Goal: Find specific page/section: Find specific page/section

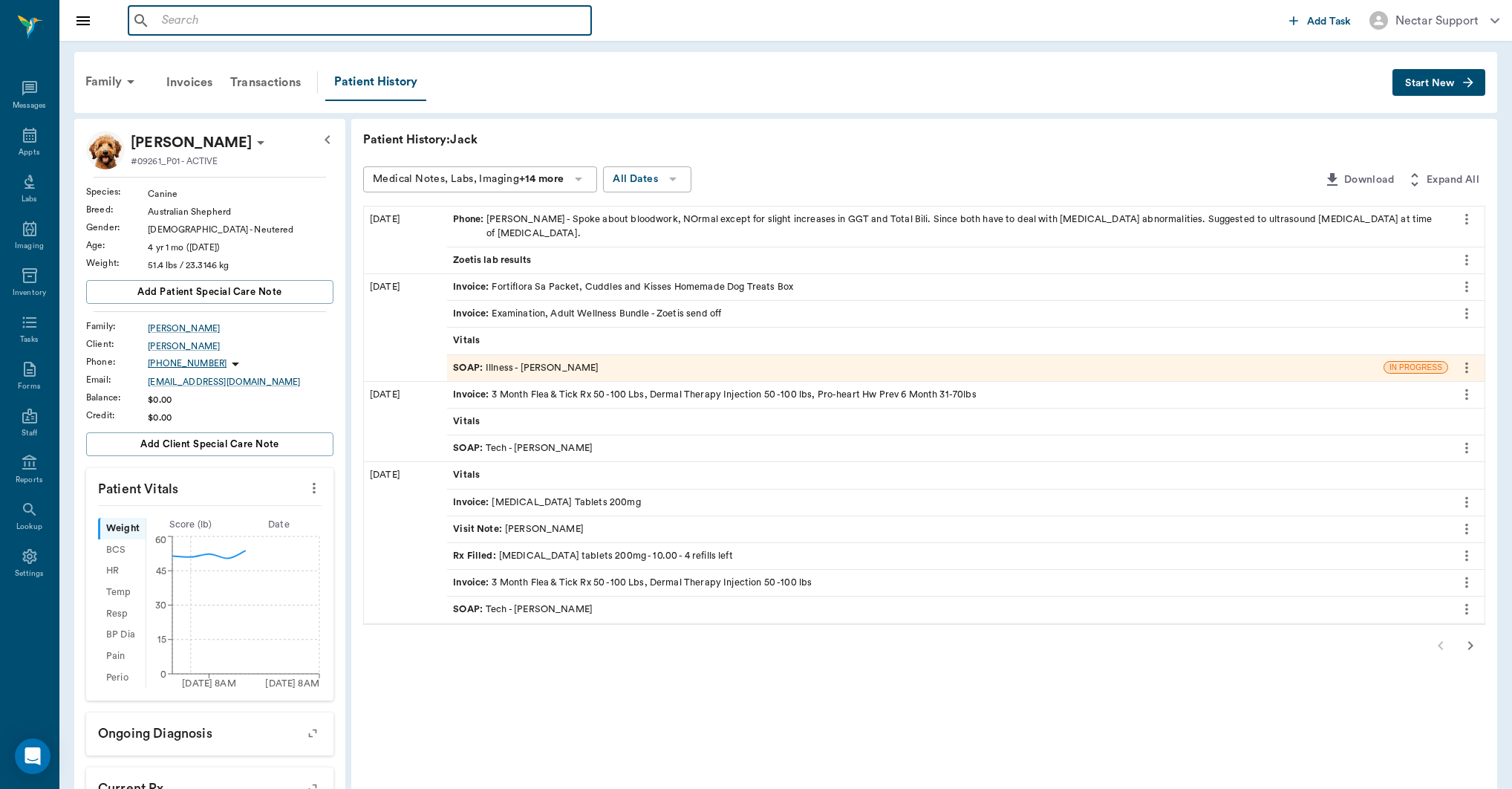
click at [255, 22] on input "text" at bounding box center [370, 20] width 429 height 20
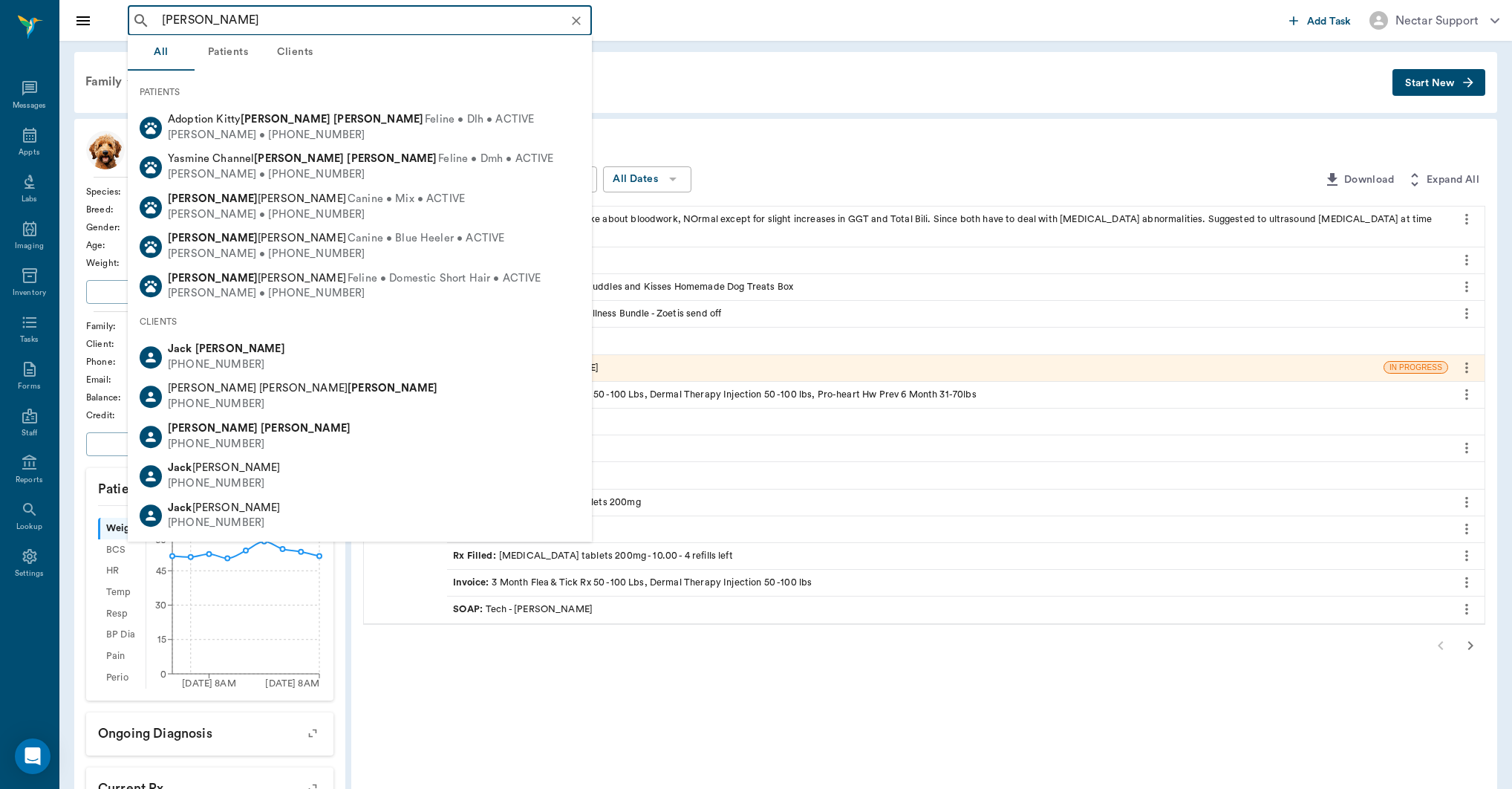
type input "[PERSON_NAME]"
click at [237, 54] on button "Patients" at bounding box center [228, 52] width 66 height 35
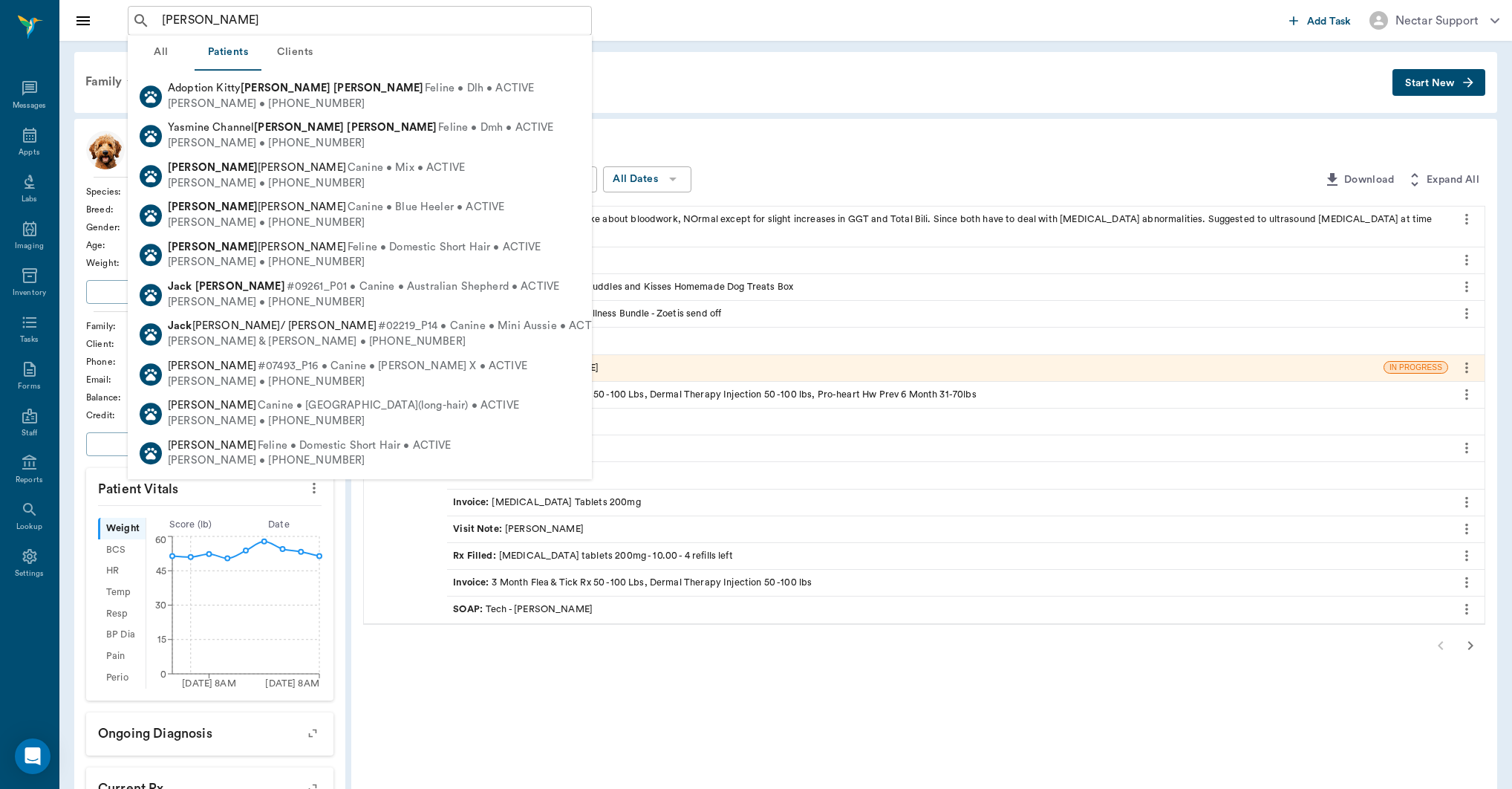
click at [163, 54] on button "All" at bounding box center [160, 52] width 66 height 35
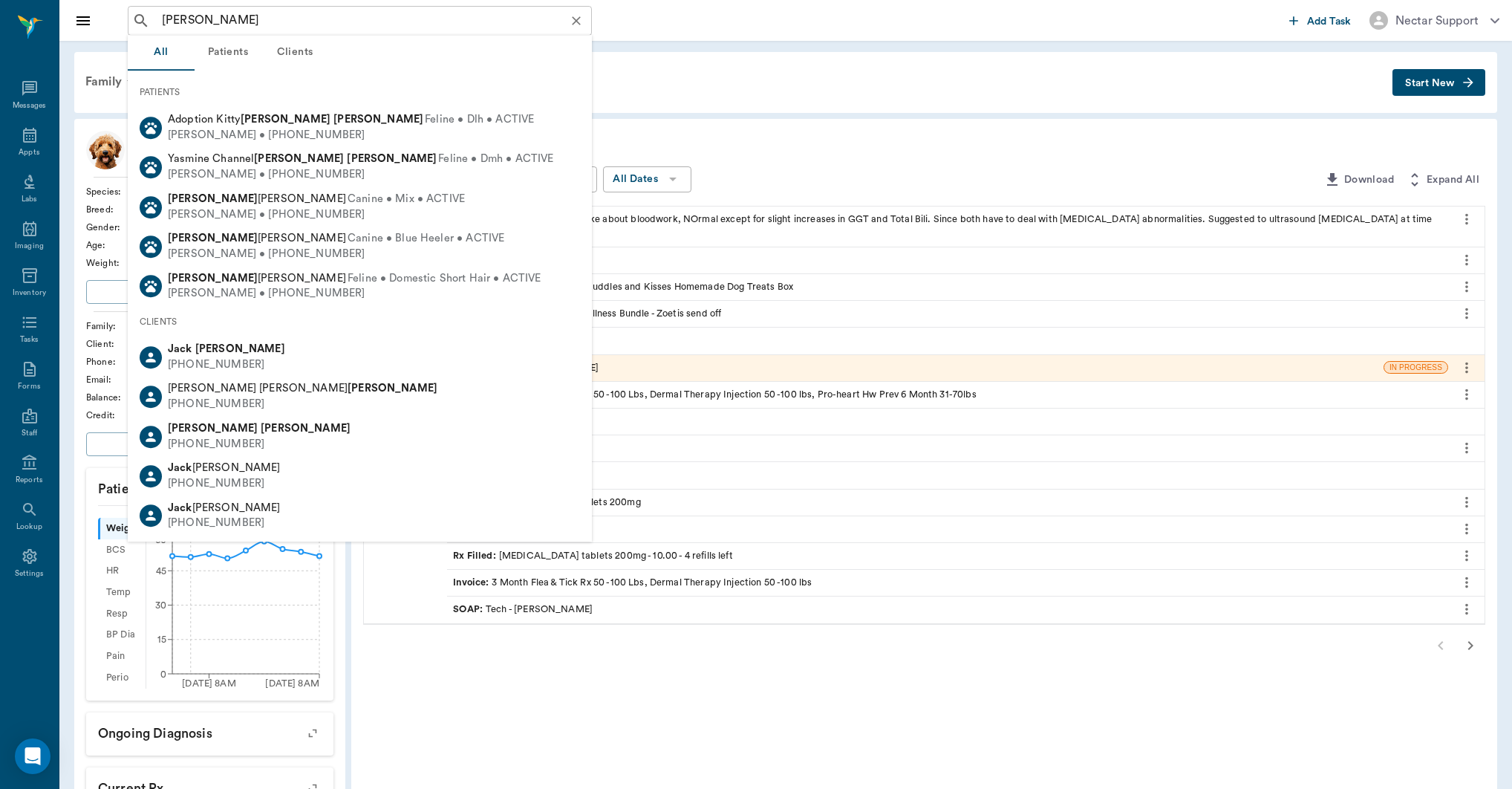
click at [238, 19] on input "jack smith" at bounding box center [371, 20] width 432 height 20
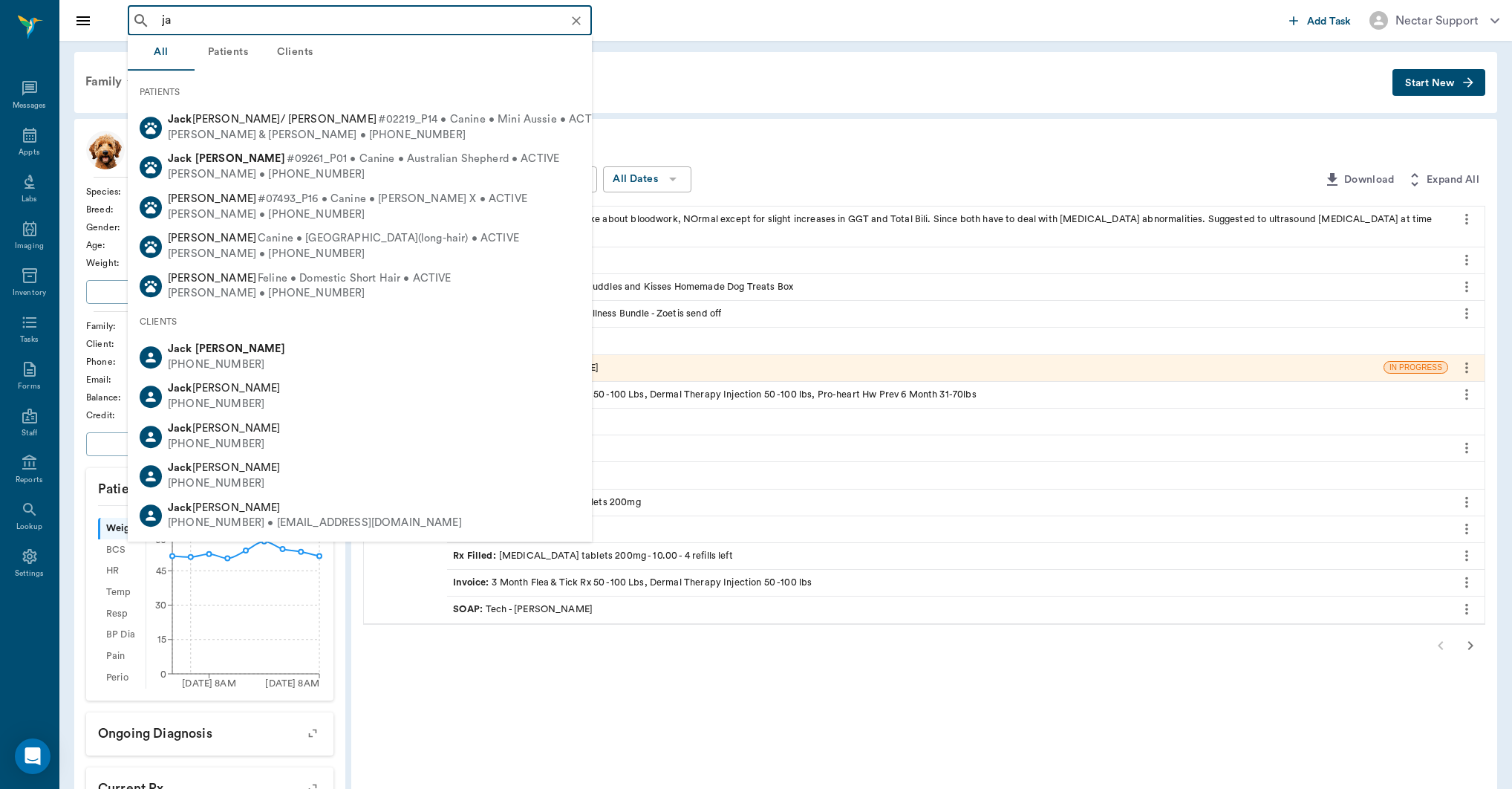
type input "j"
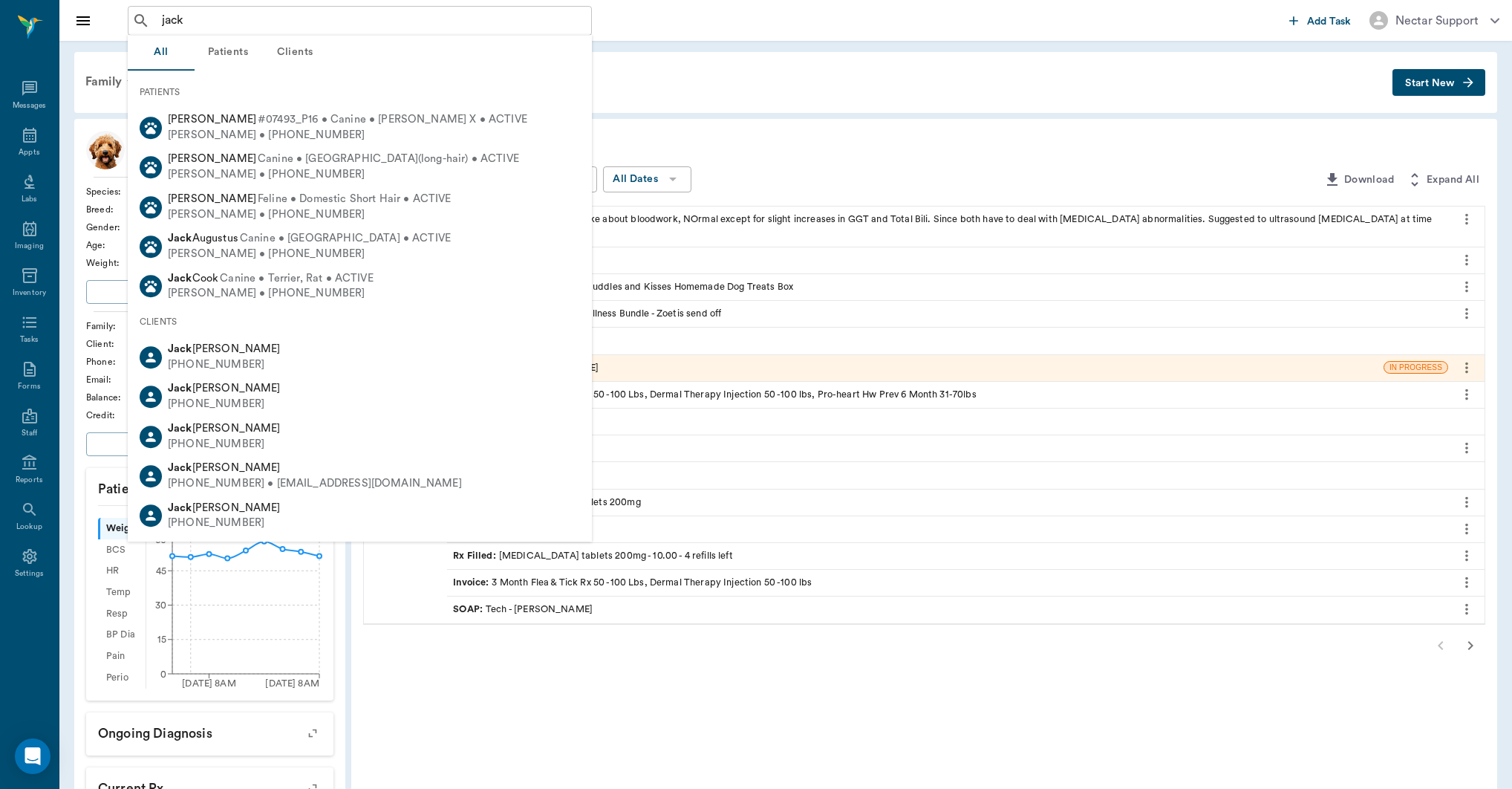
click at [226, 53] on button "Patients" at bounding box center [228, 52] width 66 height 35
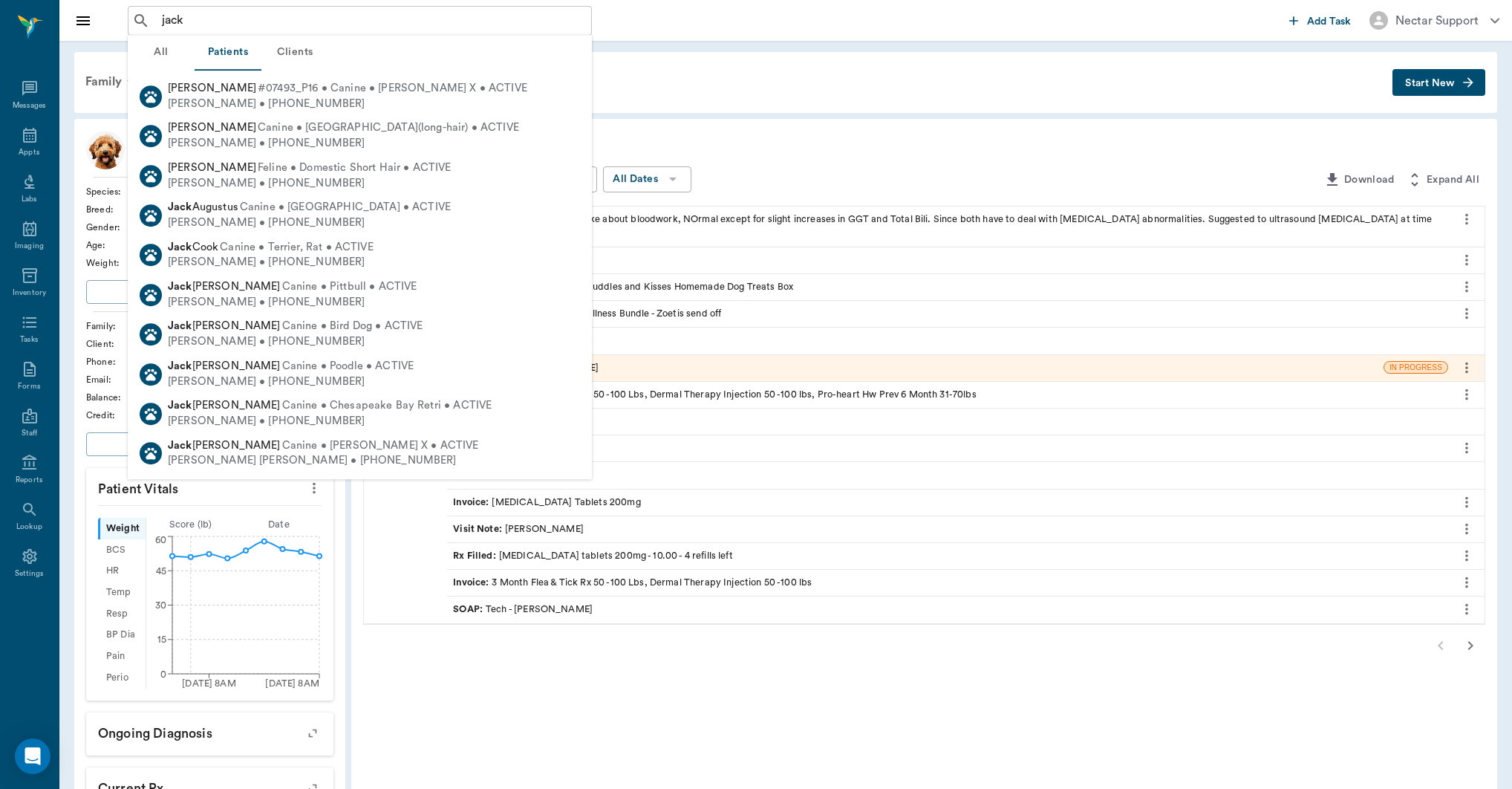
click at [168, 53] on button "All" at bounding box center [160, 52] width 66 height 35
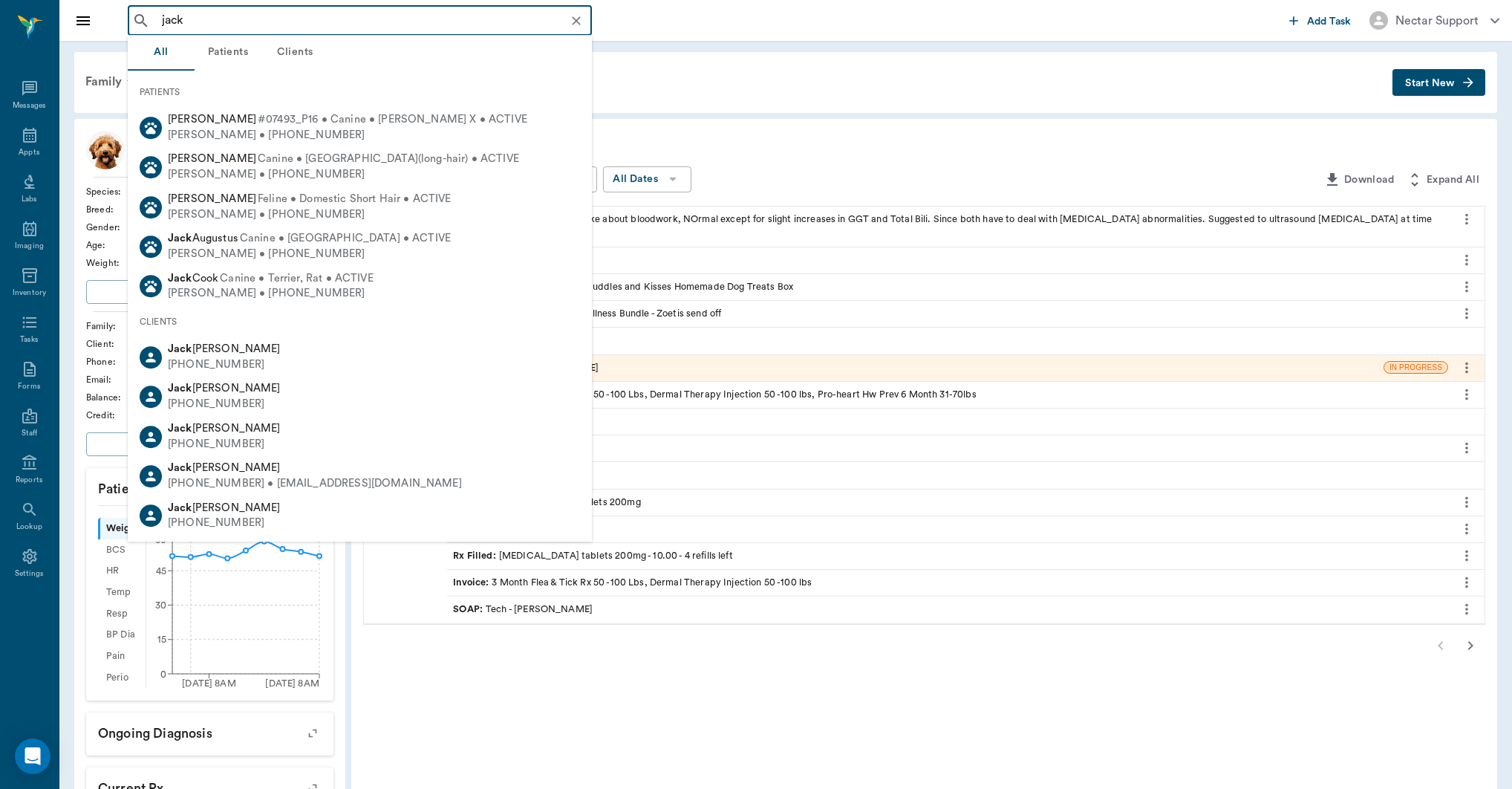
click at [218, 27] on input "jack" at bounding box center [371, 20] width 432 height 20
click at [239, 27] on input "jack" at bounding box center [371, 20] width 432 height 20
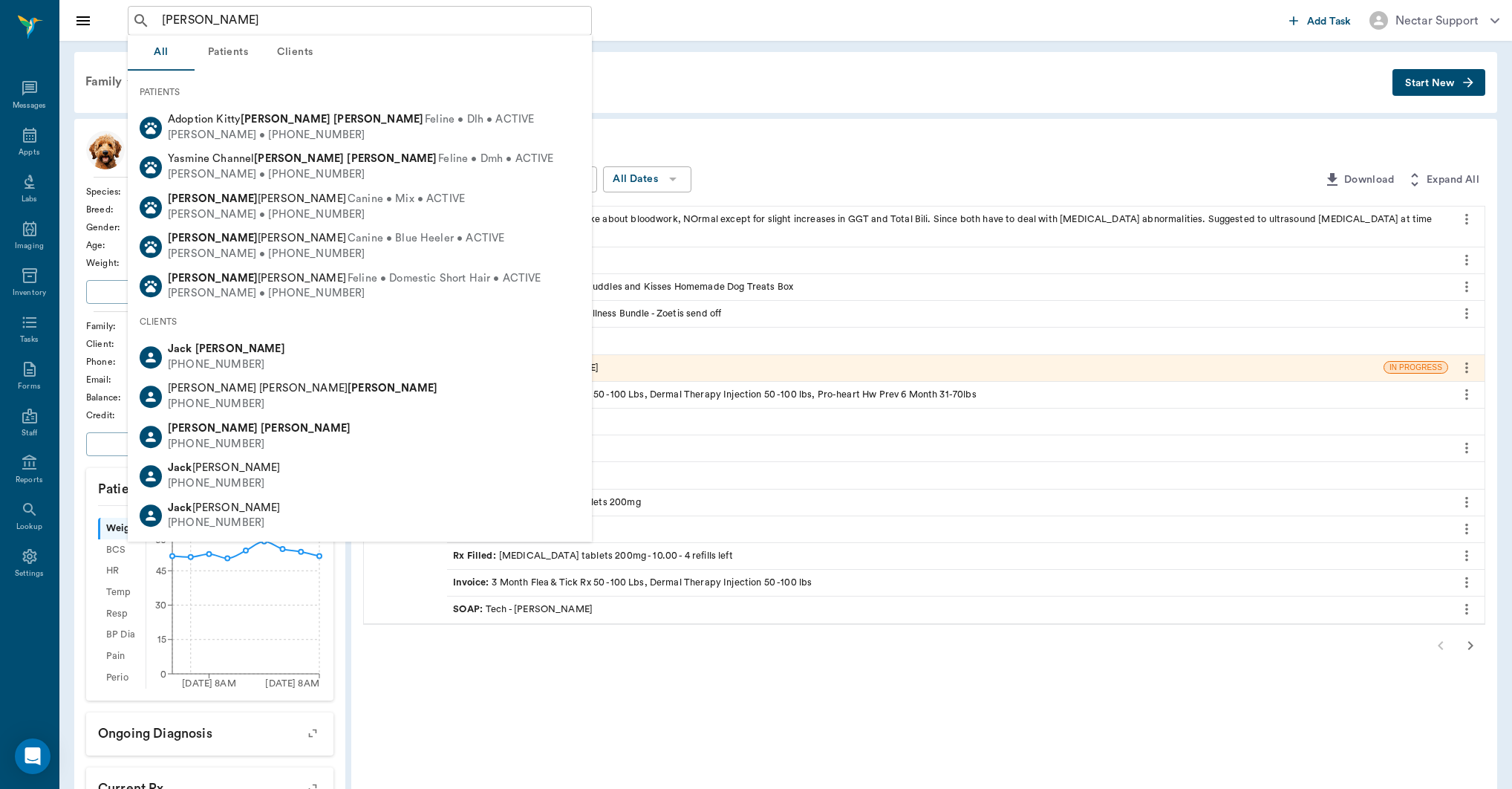
click at [238, 53] on button "Patients" at bounding box center [228, 52] width 66 height 35
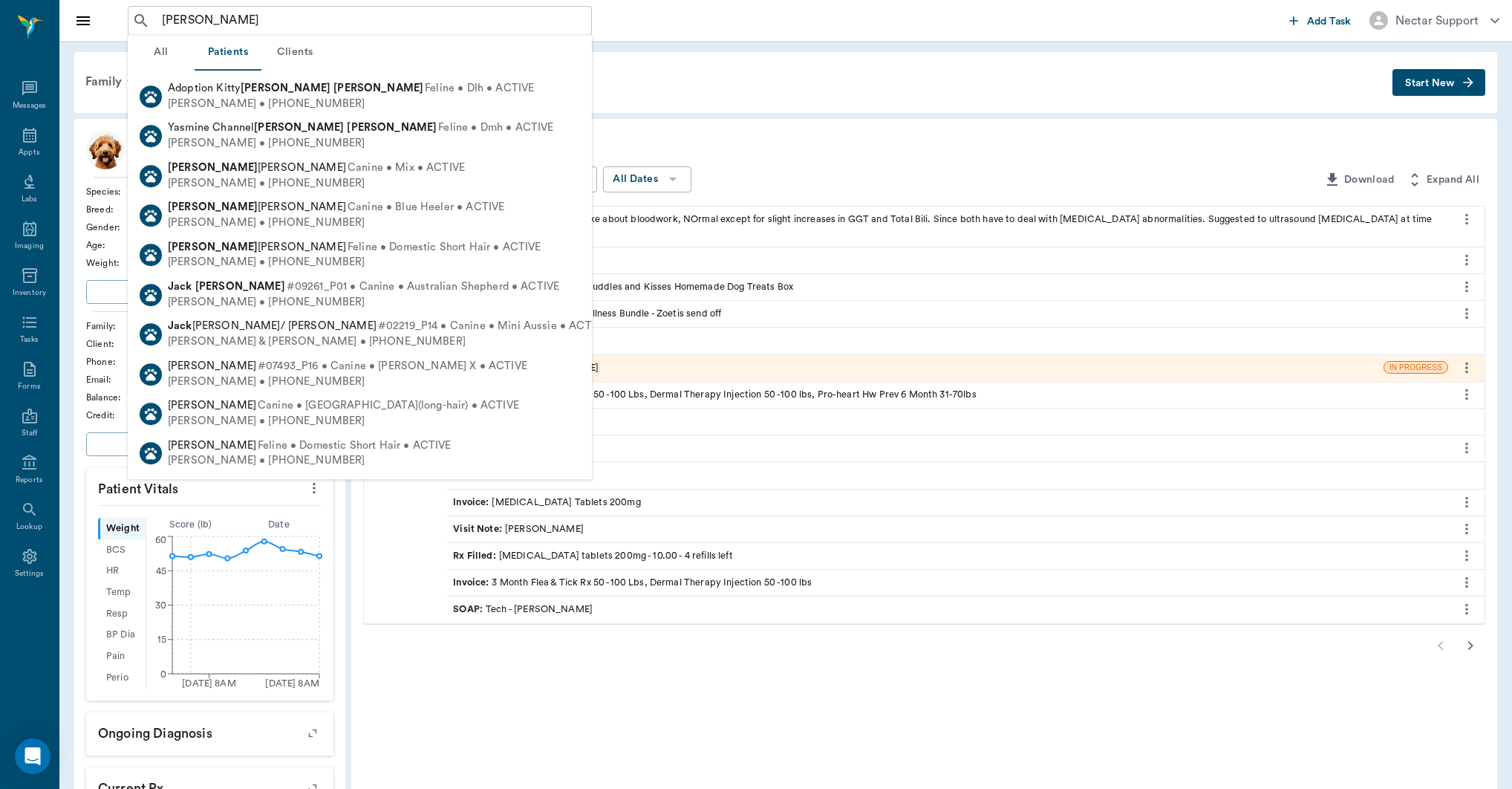
click at [300, 51] on button "Clients" at bounding box center [294, 52] width 66 height 35
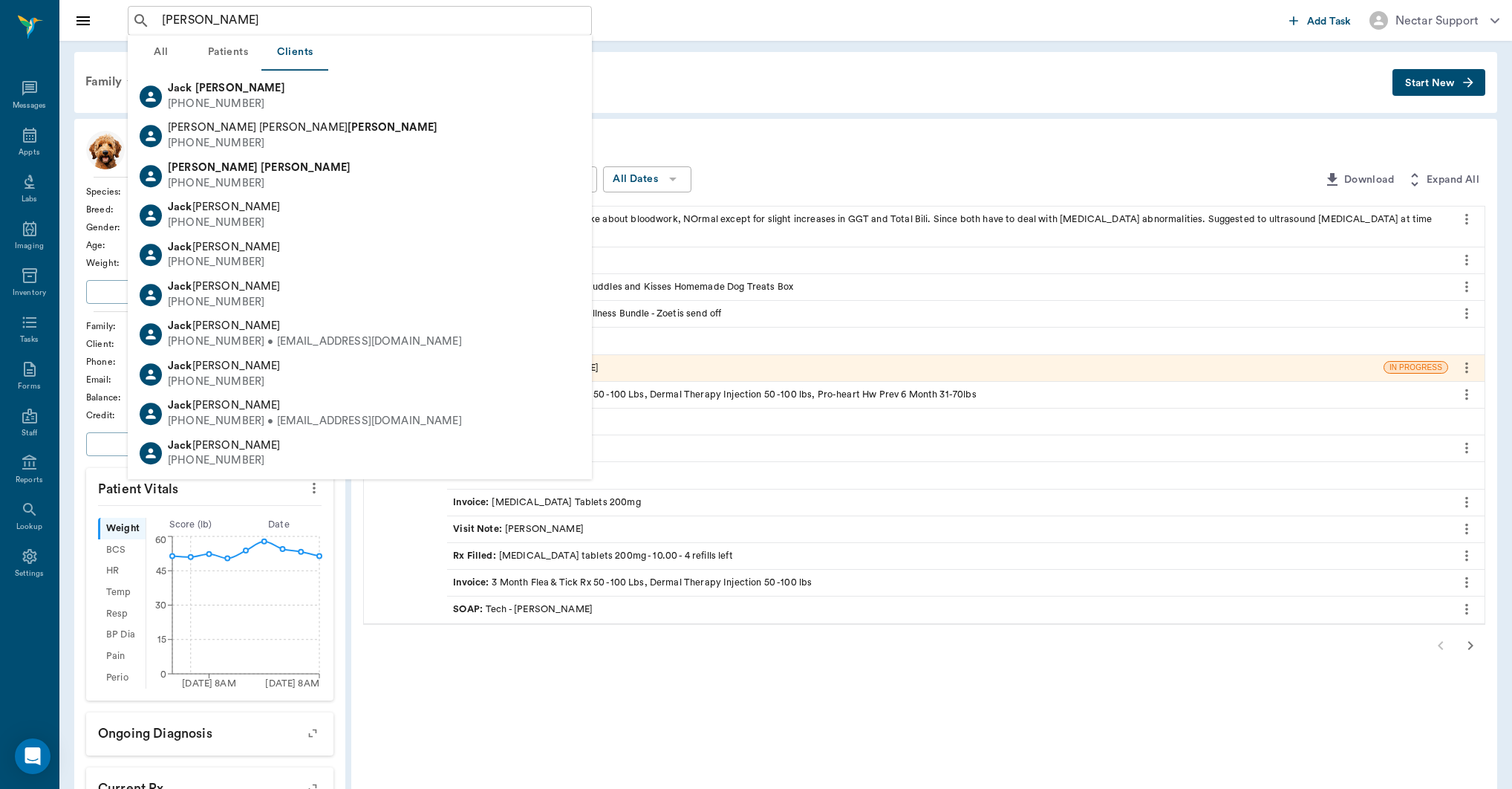
click at [214, 58] on button "Patients" at bounding box center [228, 52] width 66 height 35
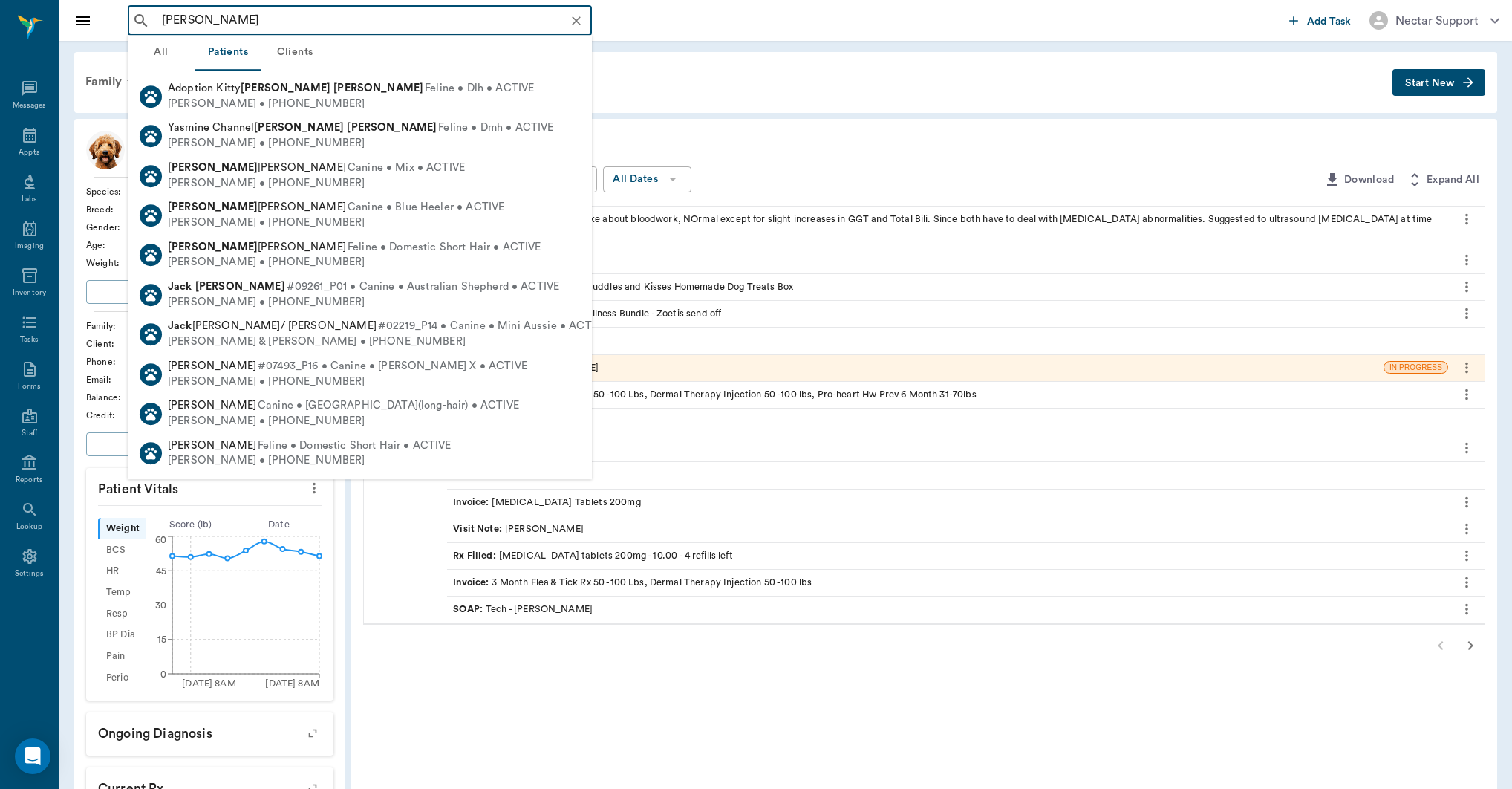
click at [231, 25] on input "[PERSON_NAME]" at bounding box center [371, 20] width 432 height 20
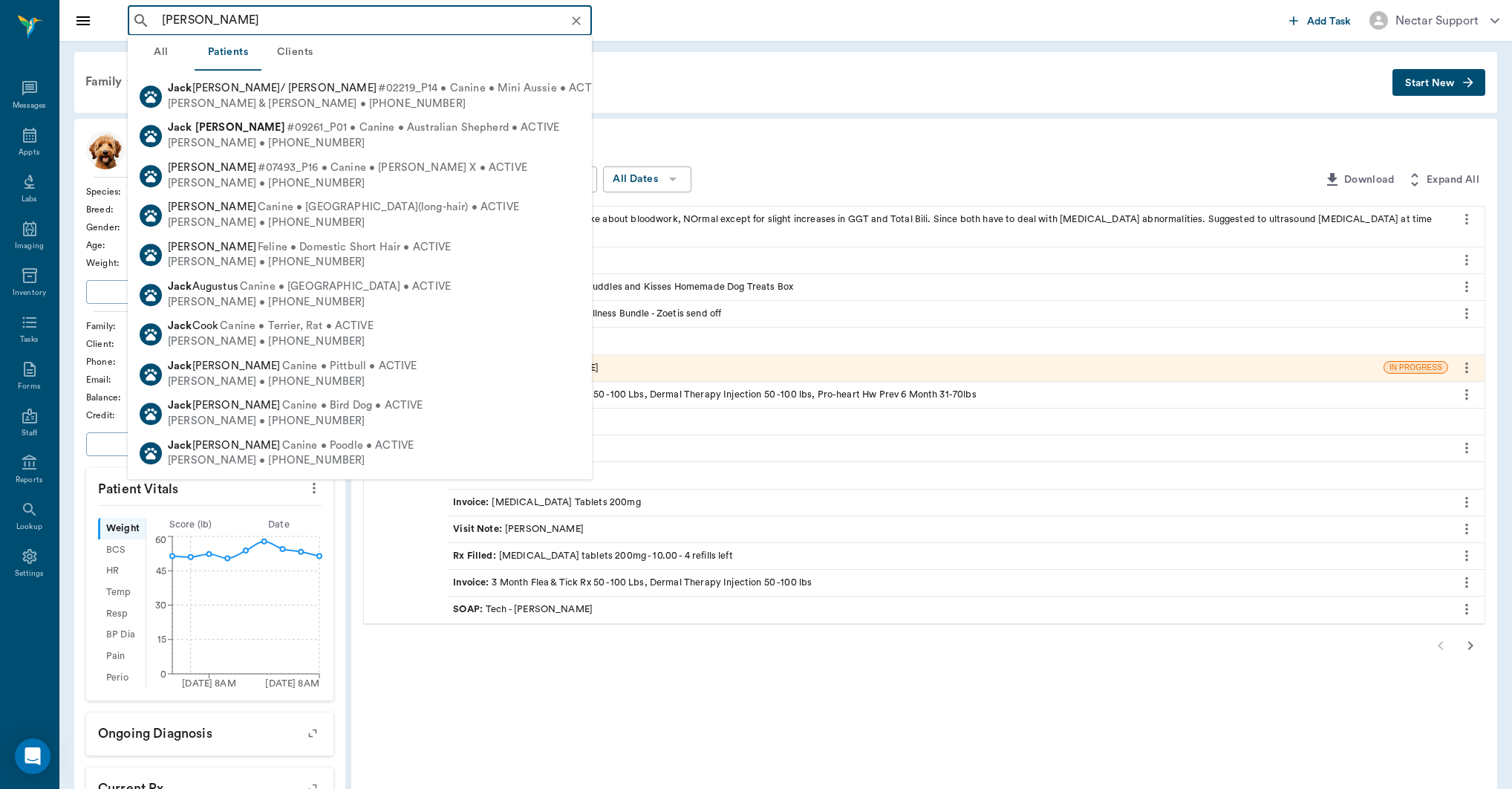
type input "[PERSON_NAME]"
click at [581, 25] on icon "Clear" at bounding box center [576, 20] width 15 height 15
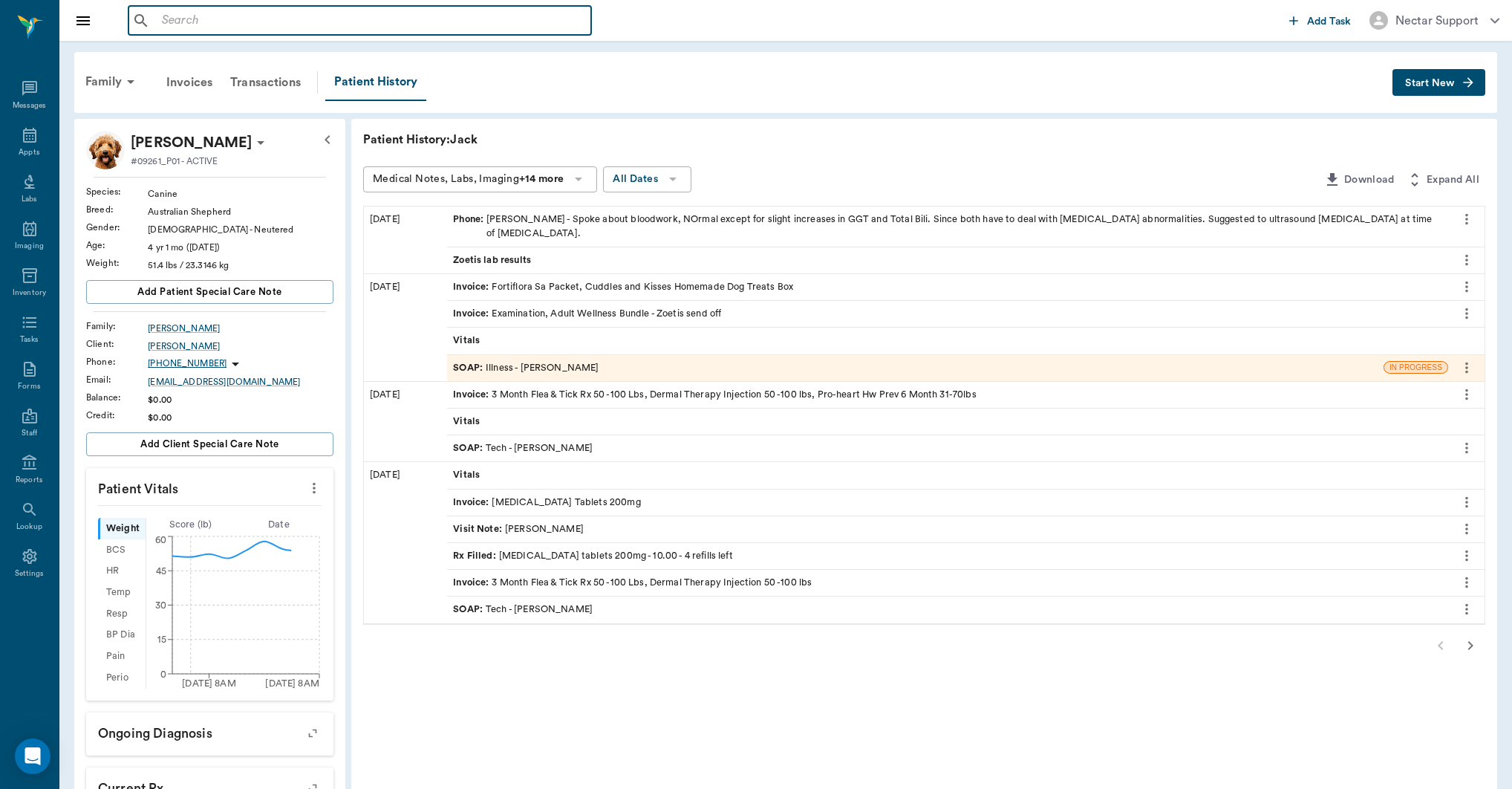
click at [338, 17] on input "text" at bounding box center [370, 20] width 429 height 20
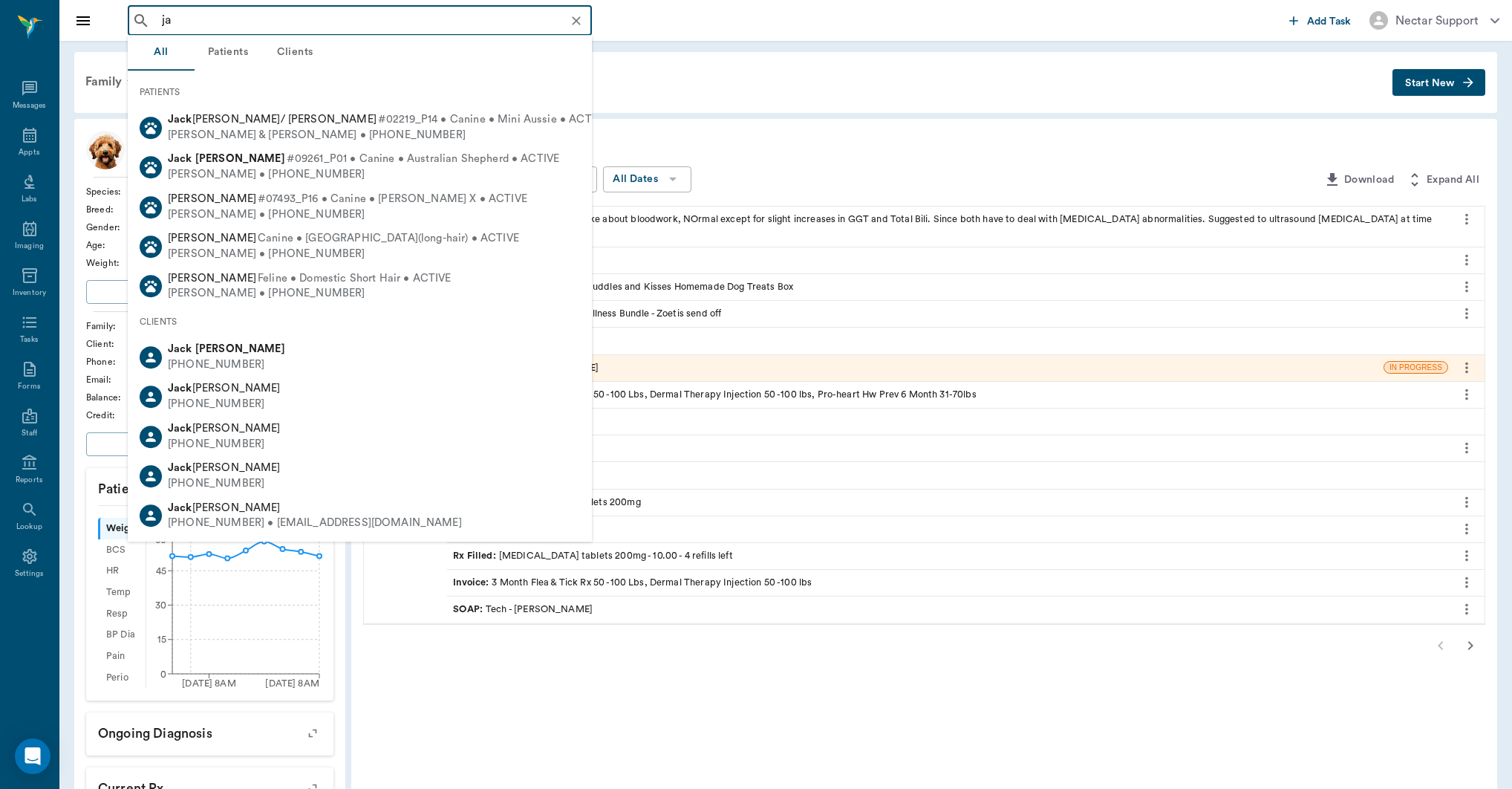
type input "j"
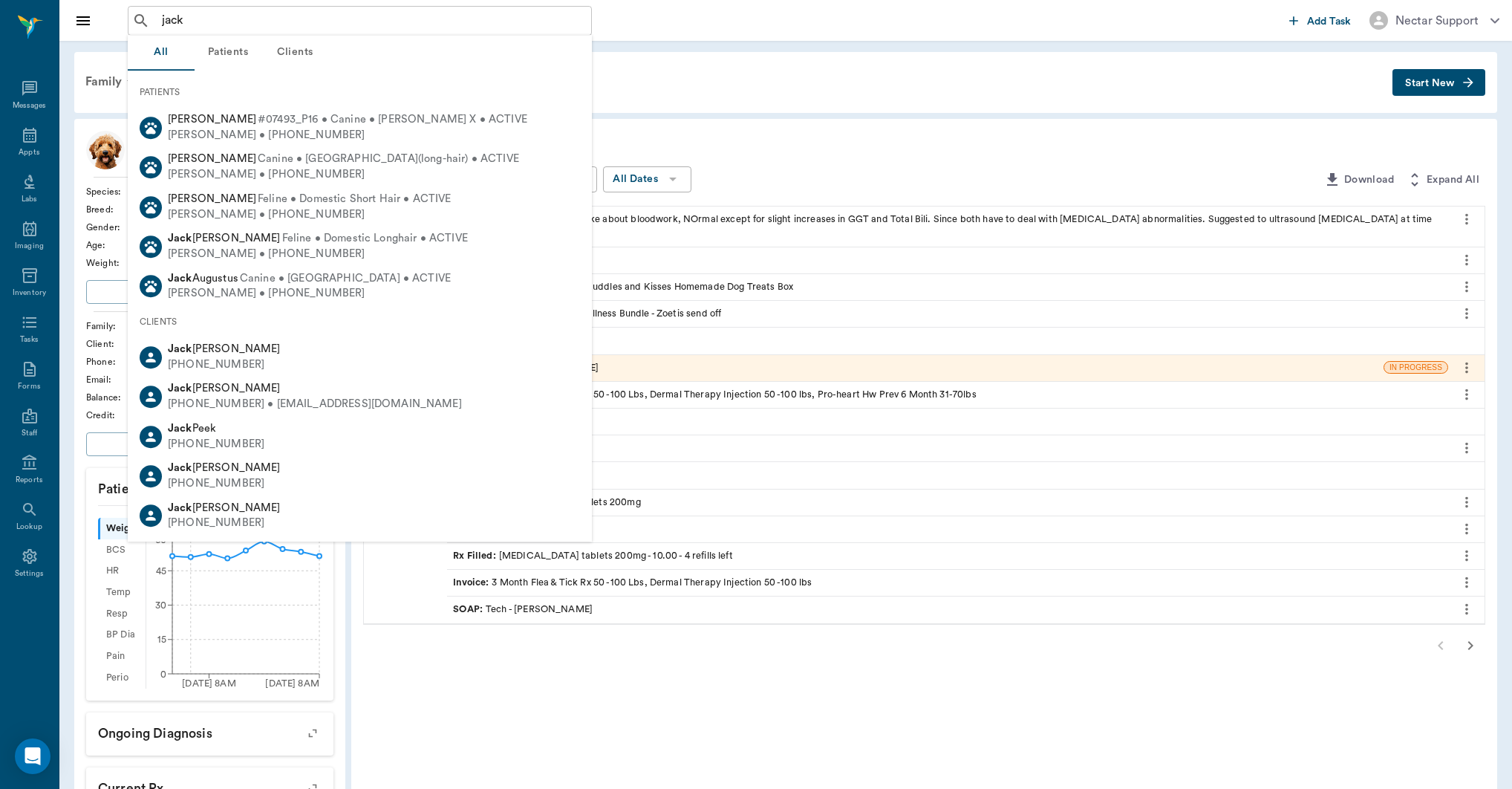
click at [243, 59] on button "Patients" at bounding box center [228, 52] width 66 height 35
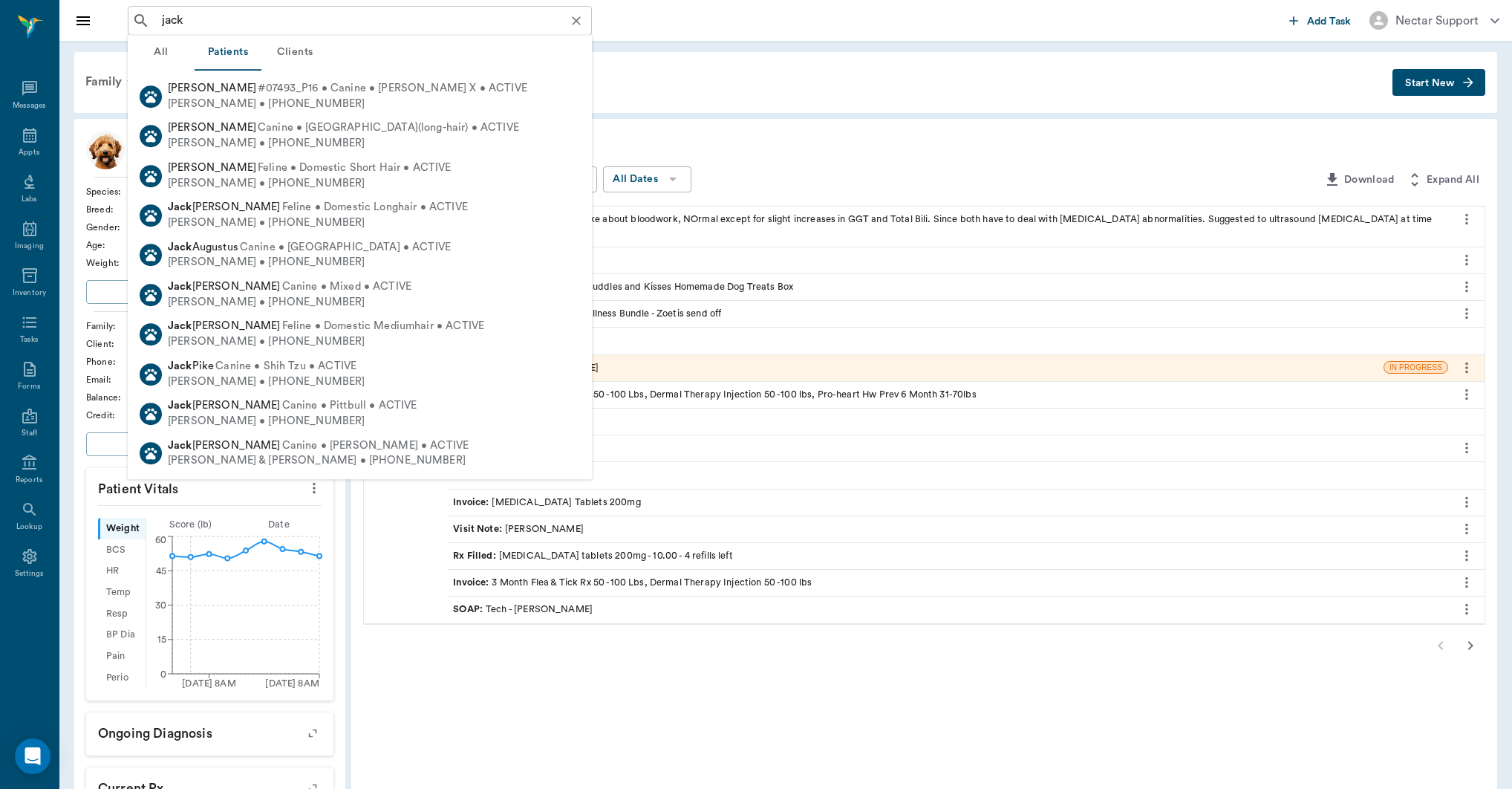
click at [216, 25] on input "jack" at bounding box center [371, 20] width 432 height 20
click at [252, 25] on input "jack" at bounding box center [371, 20] width 432 height 20
click at [253, 24] on input "jack" at bounding box center [371, 20] width 432 height 20
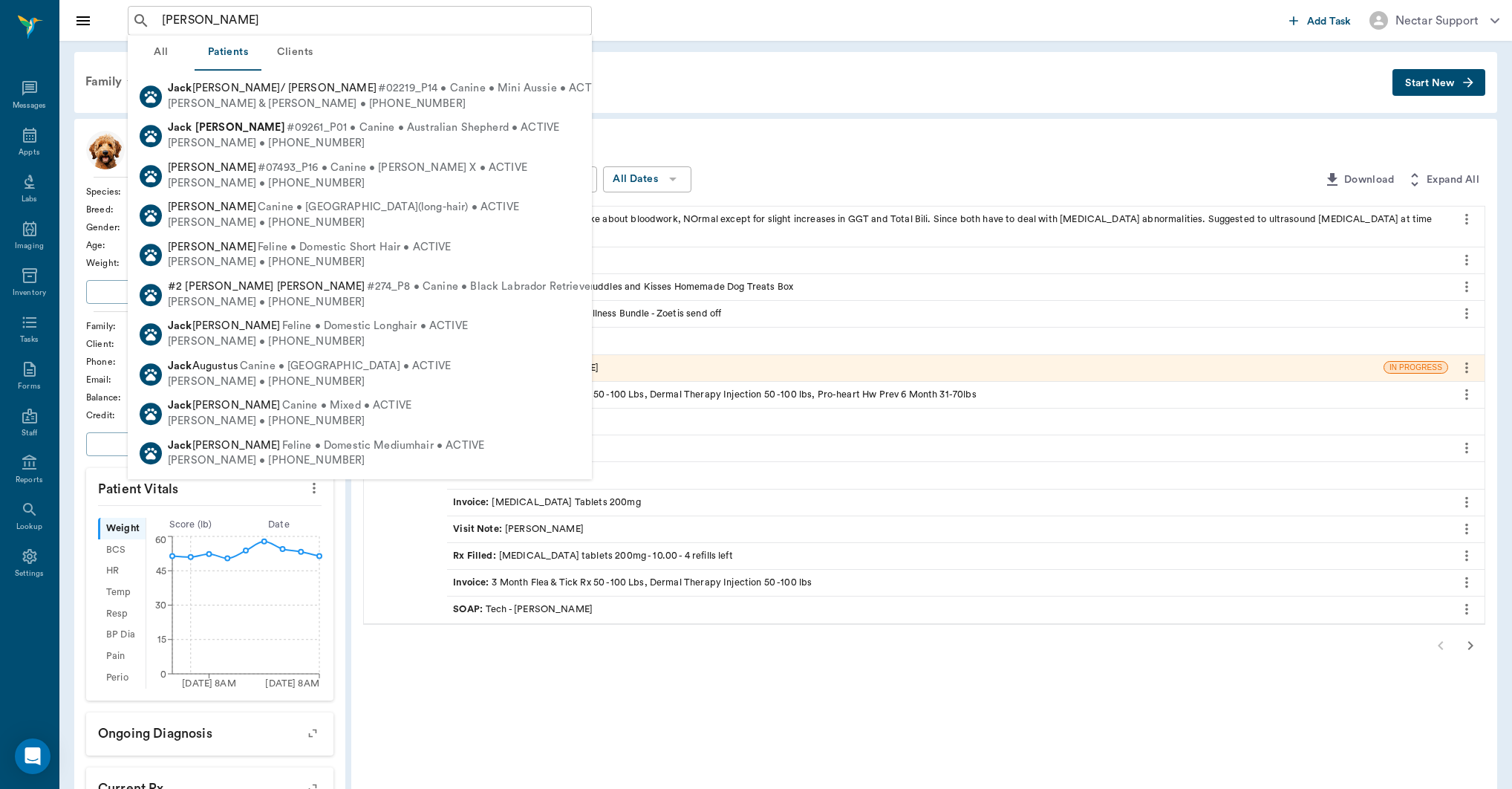
click at [160, 53] on button "All" at bounding box center [160, 52] width 66 height 35
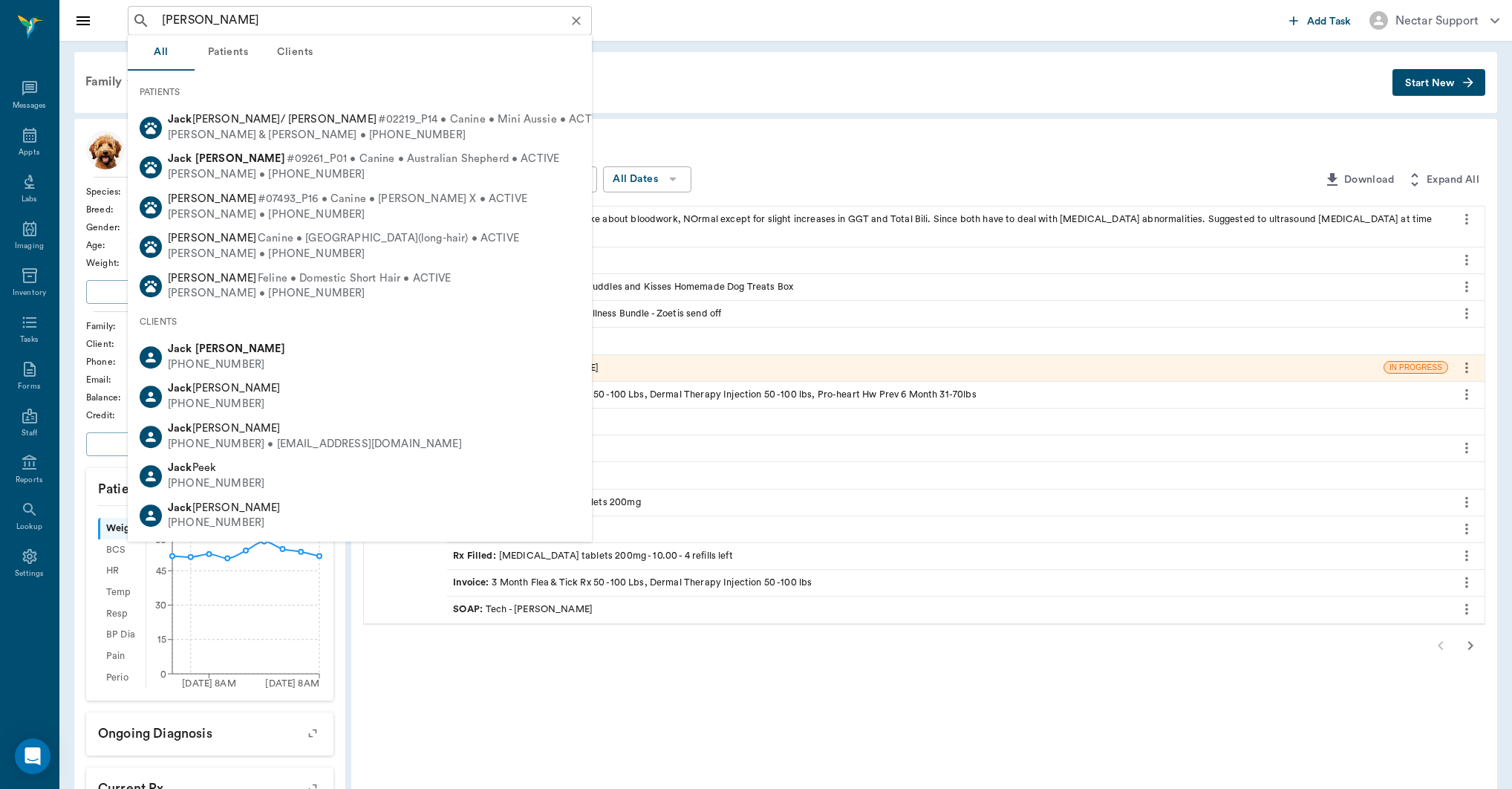
click at [235, 17] on input "jack sm" at bounding box center [371, 20] width 432 height 20
click at [233, 20] on input "[PERSON_NAME]" at bounding box center [371, 20] width 432 height 20
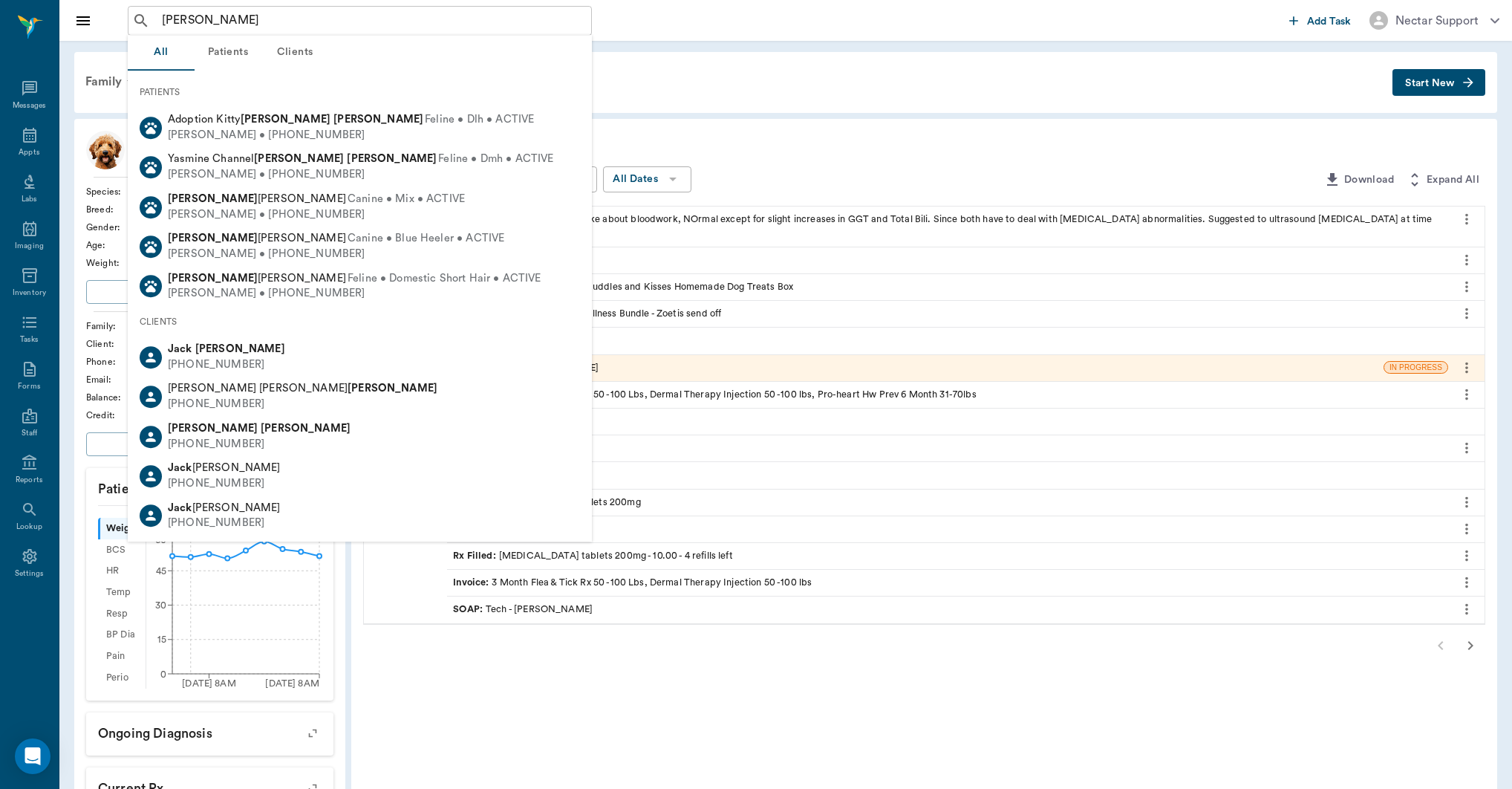
click at [236, 51] on button "Patients" at bounding box center [228, 52] width 66 height 35
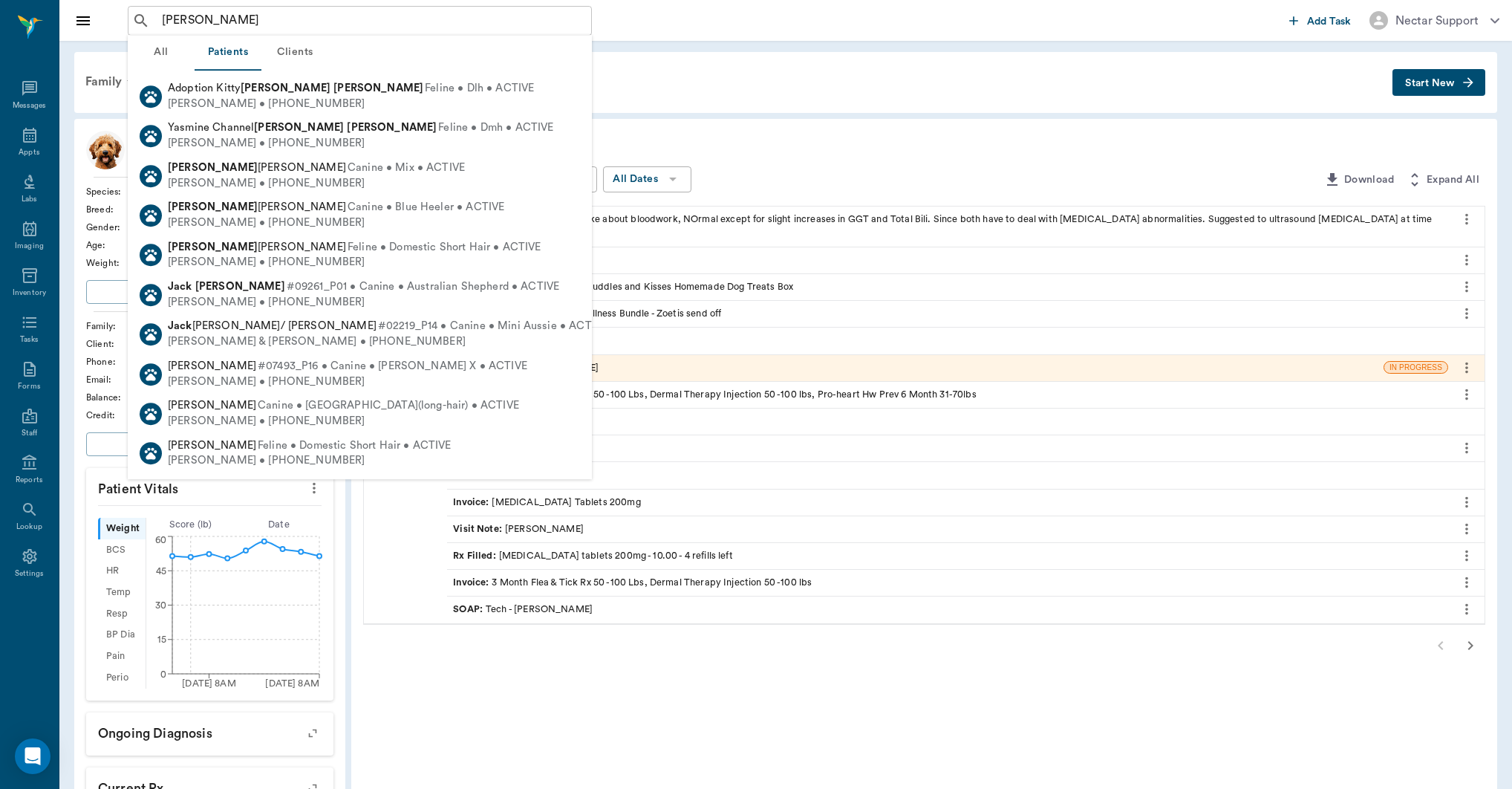
click at [304, 53] on button "Clients" at bounding box center [294, 52] width 66 height 35
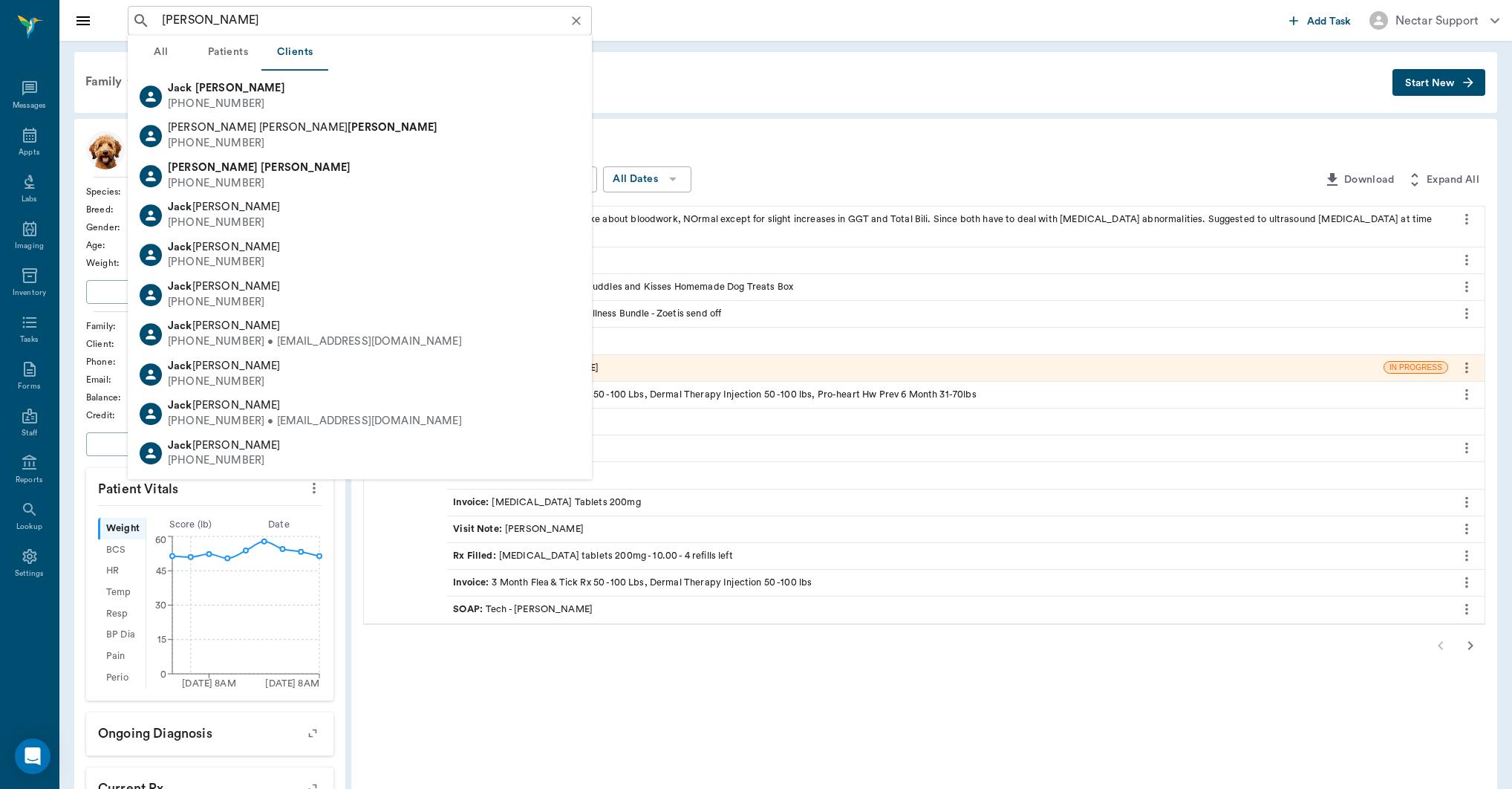
click at [287, 20] on input "[PERSON_NAME]" at bounding box center [371, 20] width 432 height 20
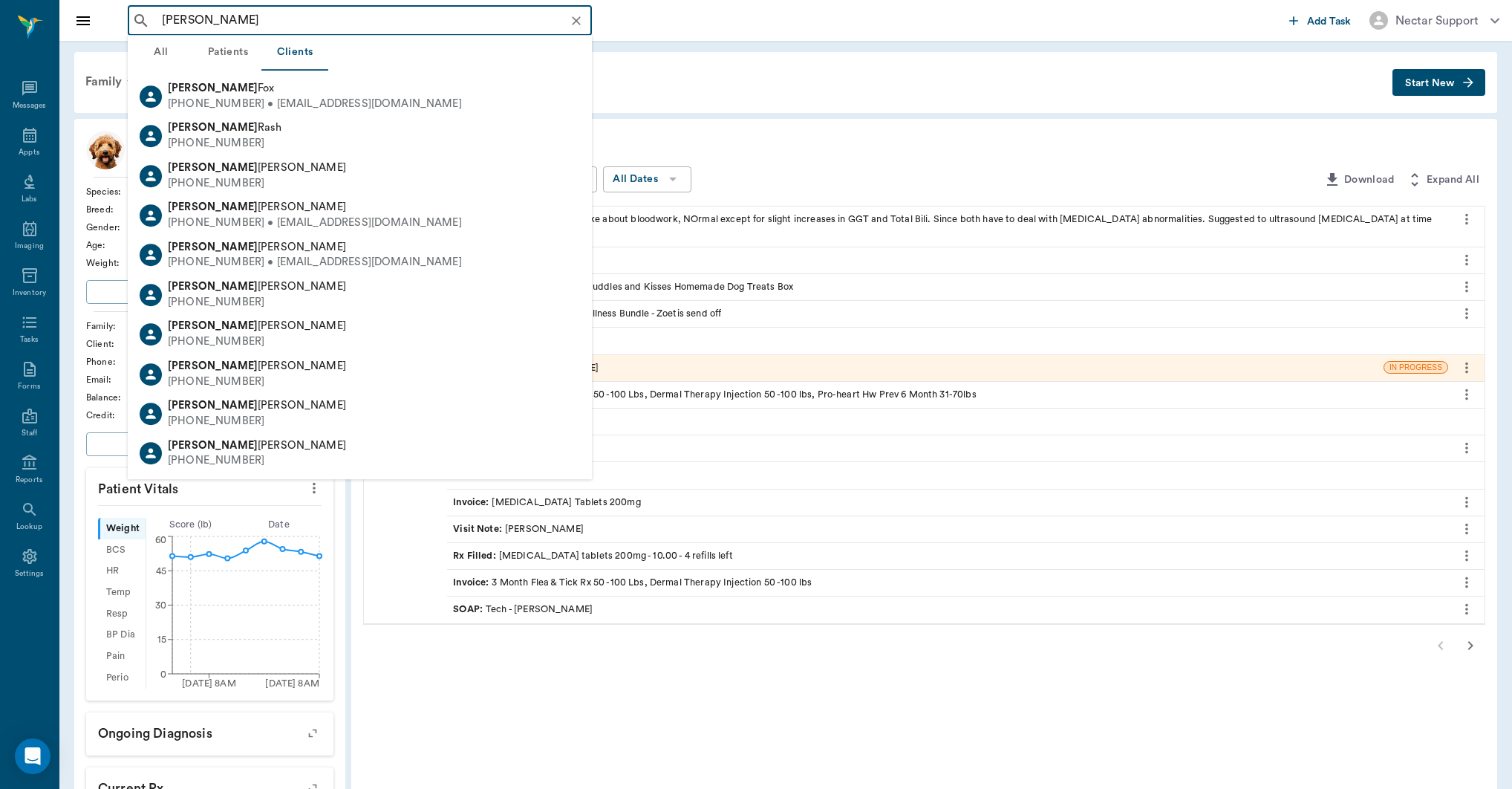
type input "laura"
click at [168, 56] on button "All" at bounding box center [160, 52] width 66 height 35
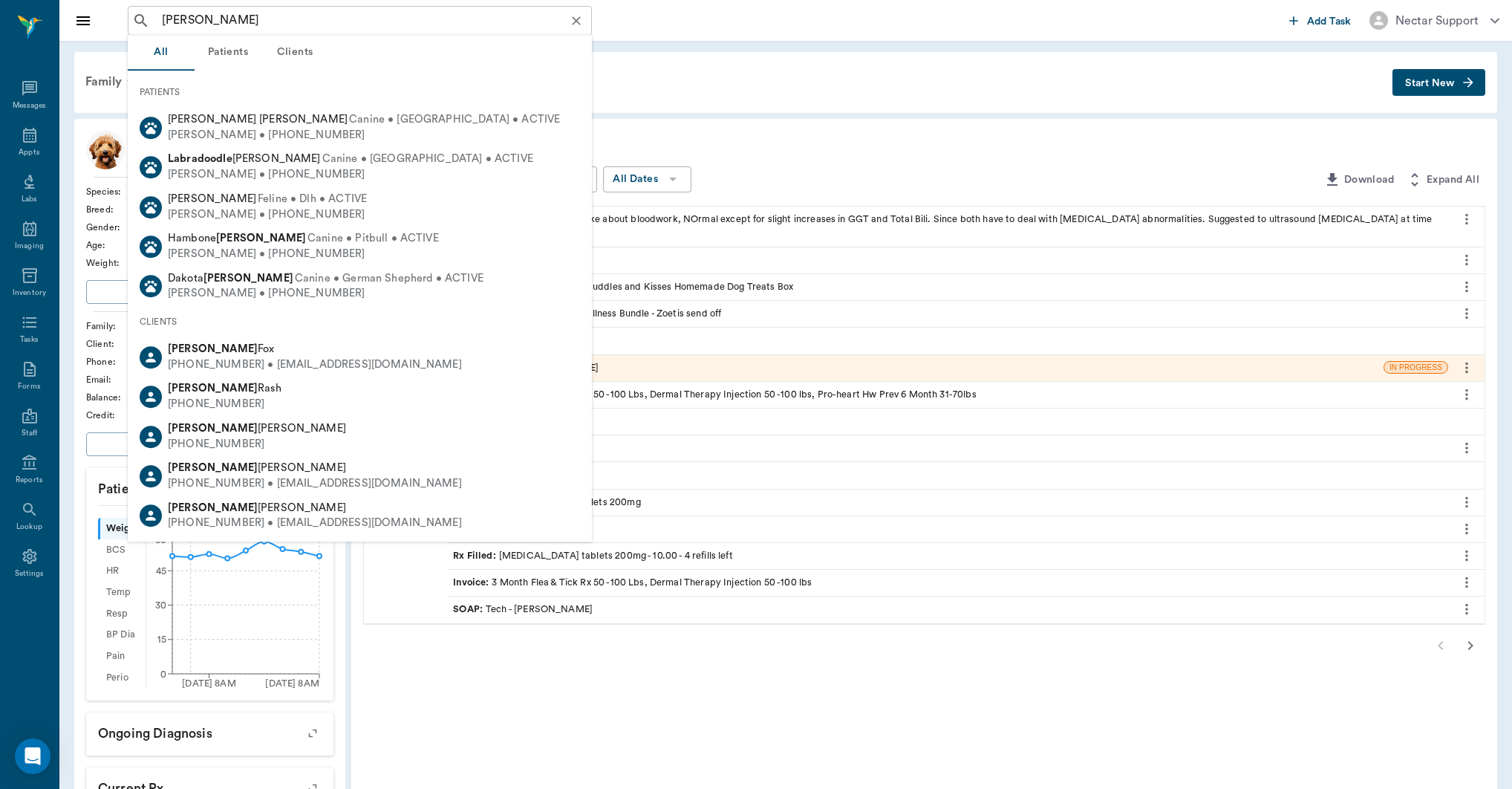
click at [238, 30] on input "laura" at bounding box center [371, 20] width 432 height 20
click at [282, 6] on div "laura ​" at bounding box center [360, 21] width 464 height 30
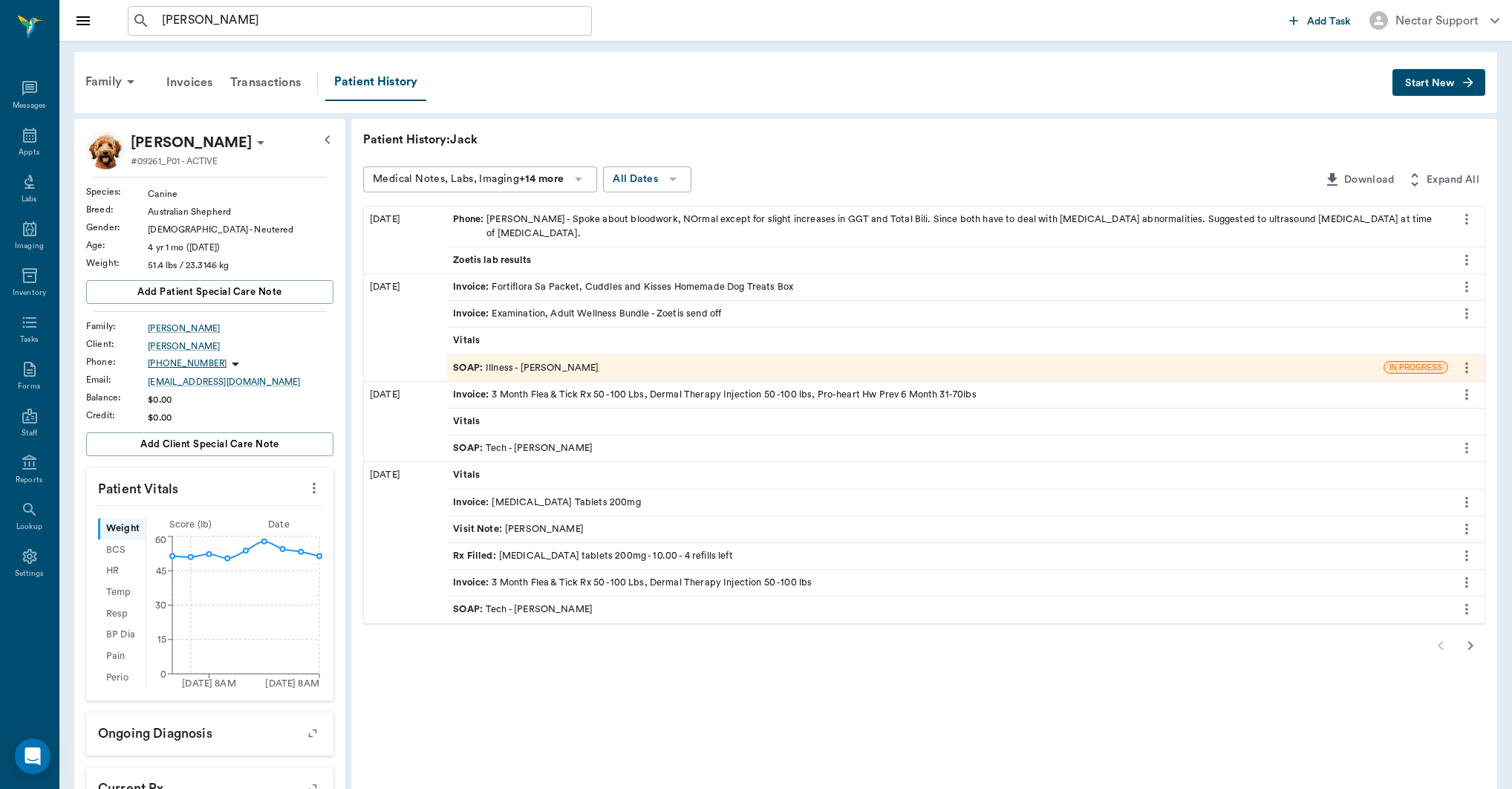
click at [698, 45] on div "Family Invoices Transactions Patient History Start New Jack Smith #09261_P01 - …" at bounding box center [785, 599] width 1453 height 1117
click at [452, 9] on div "/ ​" at bounding box center [360, 21] width 464 height 30
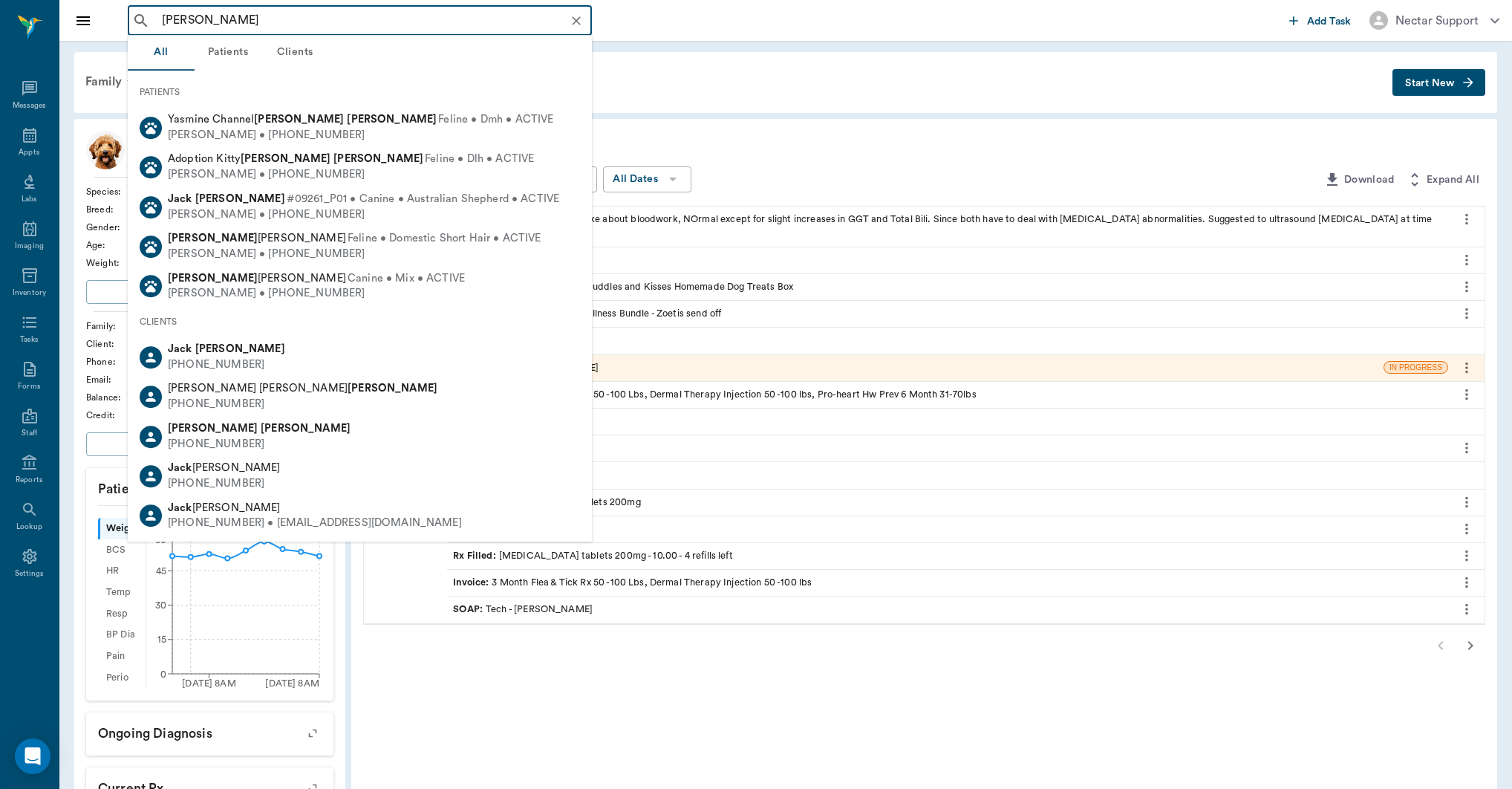
type input "jack smith"
click at [811, 76] on div "Family Invoices Transactions Patient History" at bounding box center [734, 82] width 1316 height 37
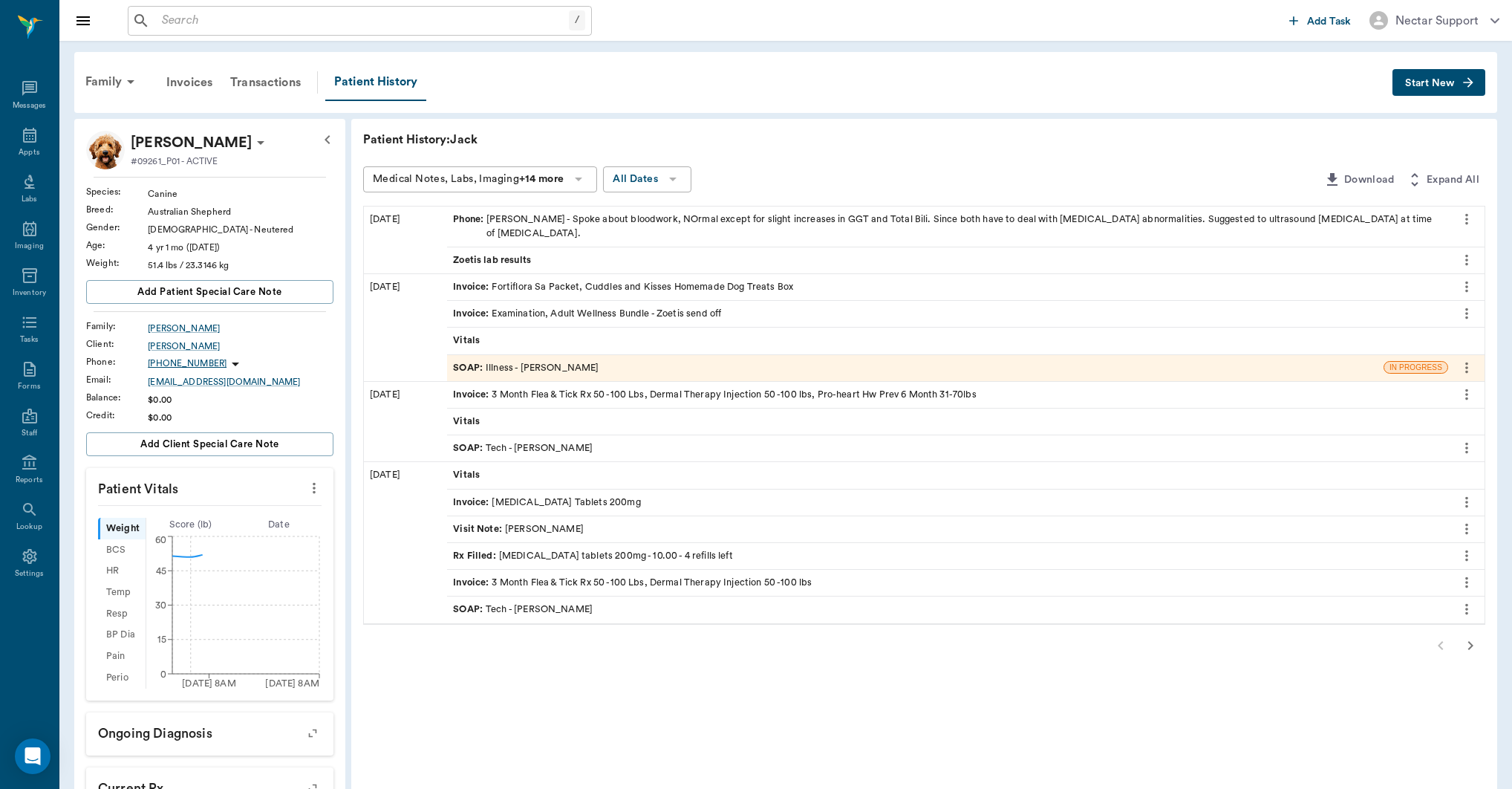
click at [357, 30] on div "/ ​" at bounding box center [360, 21] width 464 height 30
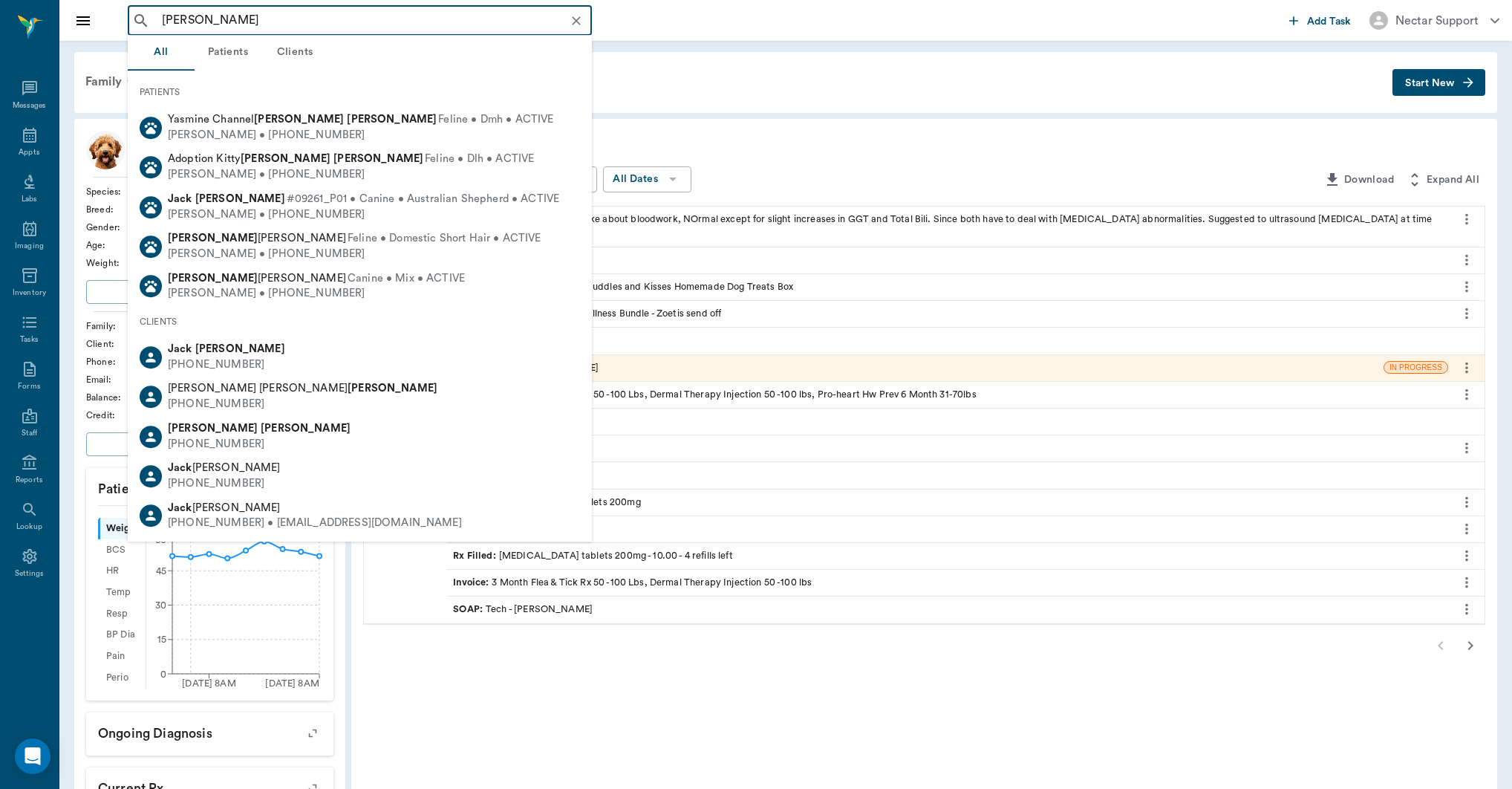
type input "[PERSON_NAME]"
click at [643, 62] on div "Family Invoices Transactions Patient History Start New" at bounding box center [786, 82] width 1423 height 61
